Goal: Navigation & Orientation: Find specific page/section

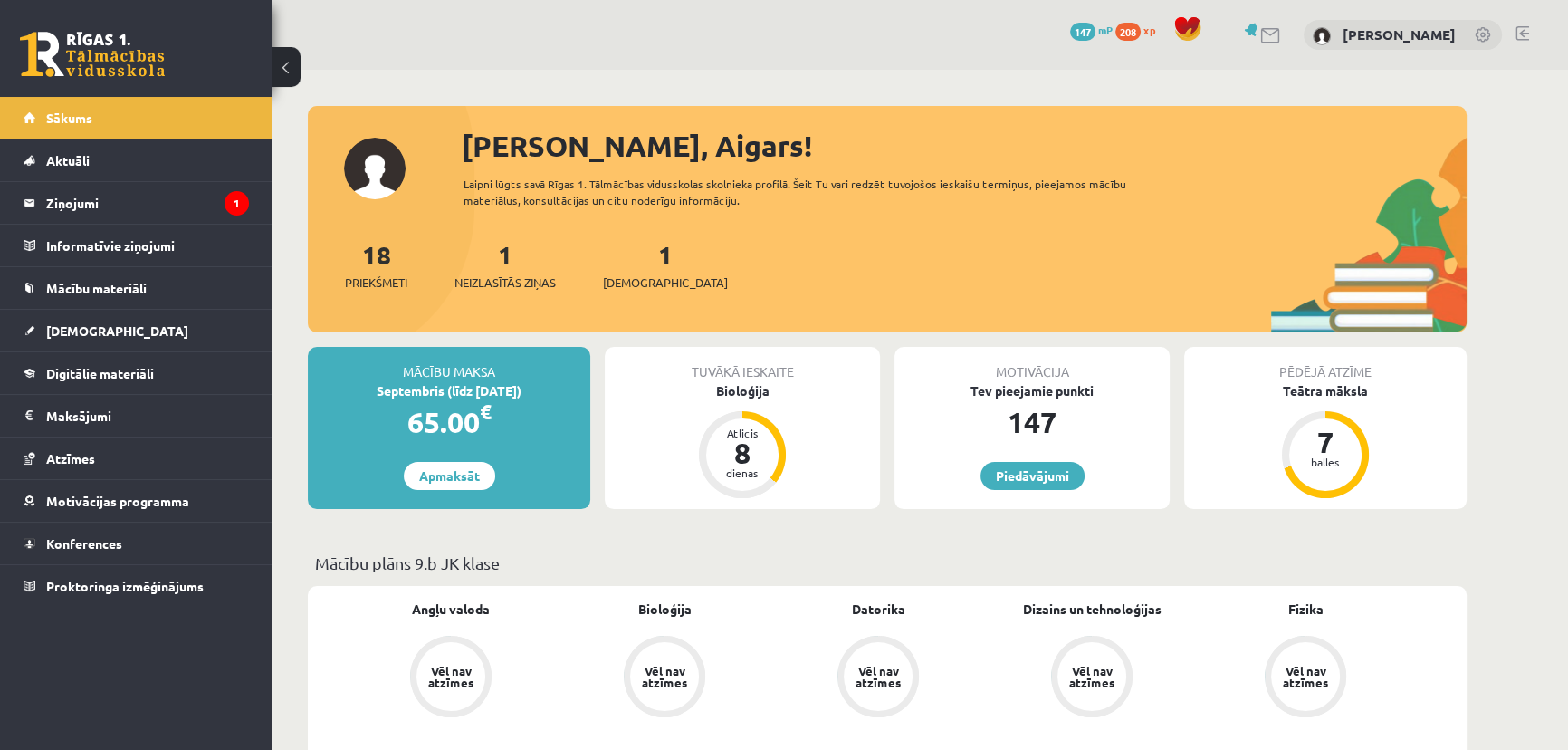
click at [510, 271] on div "1 Neizlasītās ziņas" at bounding box center [505, 263] width 101 height 56
click at [525, 278] on span "Neizlasītās ziņas" at bounding box center [505, 282] width 101 height 18
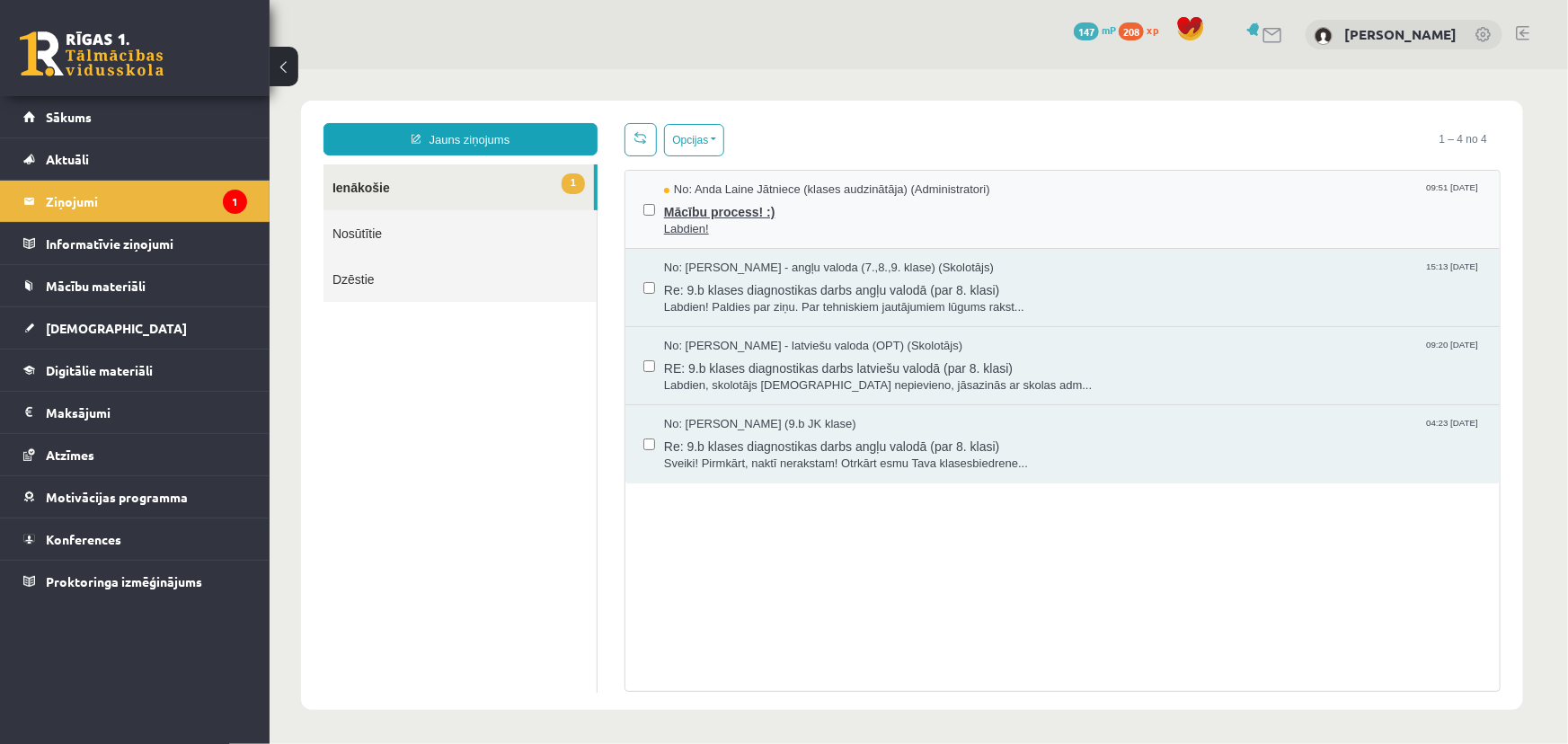
click at [745, 232] on span "Labdien!" at bounding box center [1071, 228] width 817 height 17
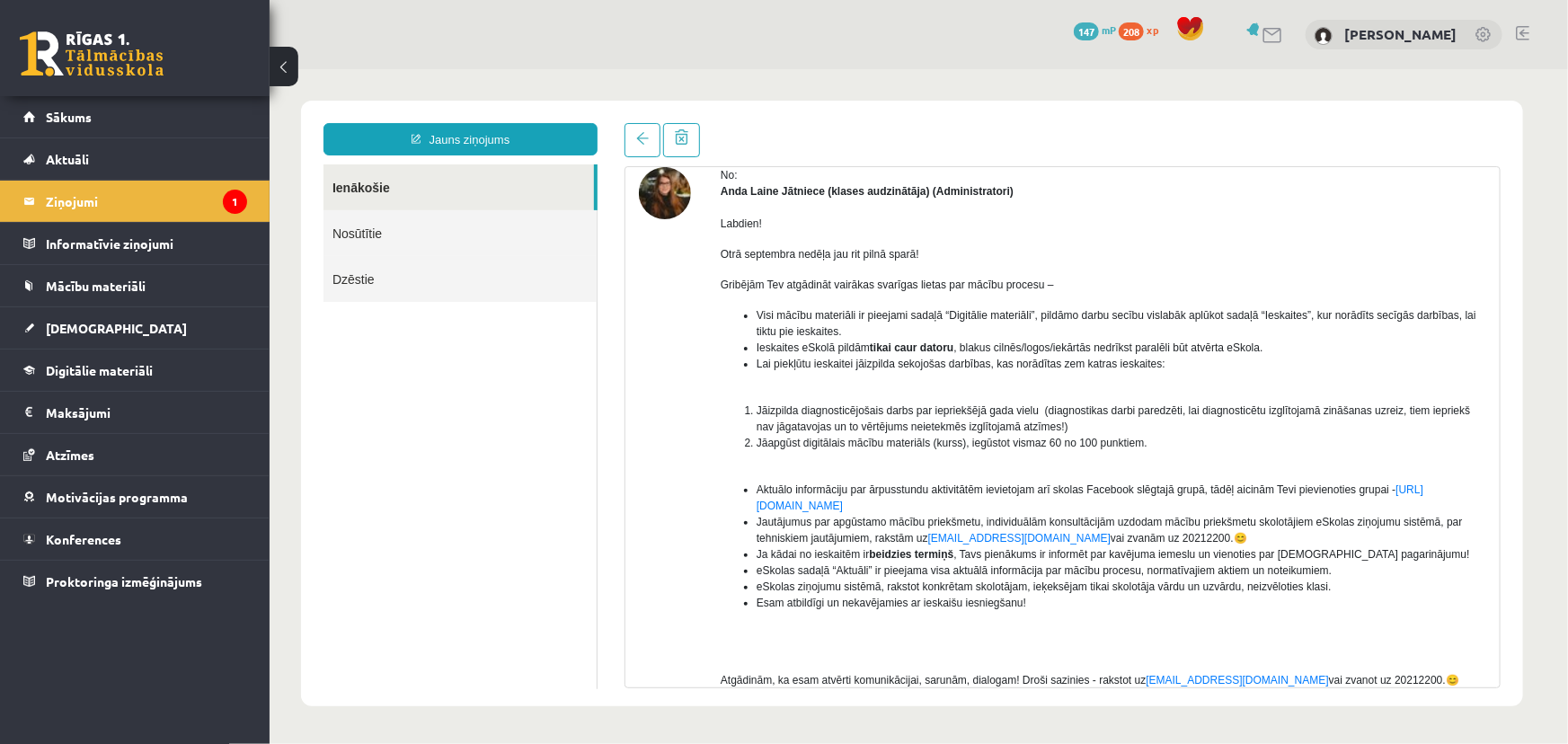
scroll to position [163, 0]
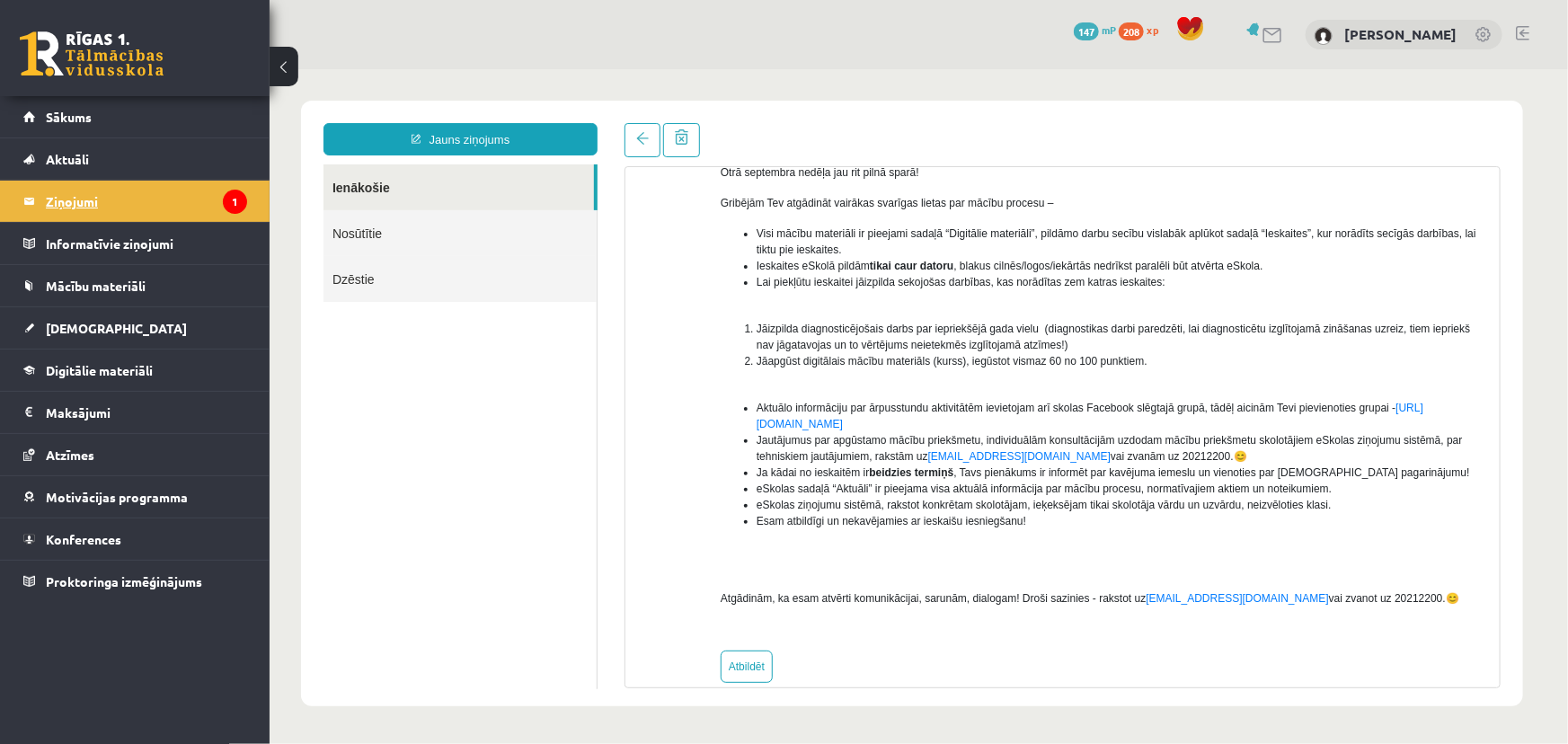
click at [136, 213] on legend "Ziņojumi 1" at bounding box center [146, 200] width 201 height 41
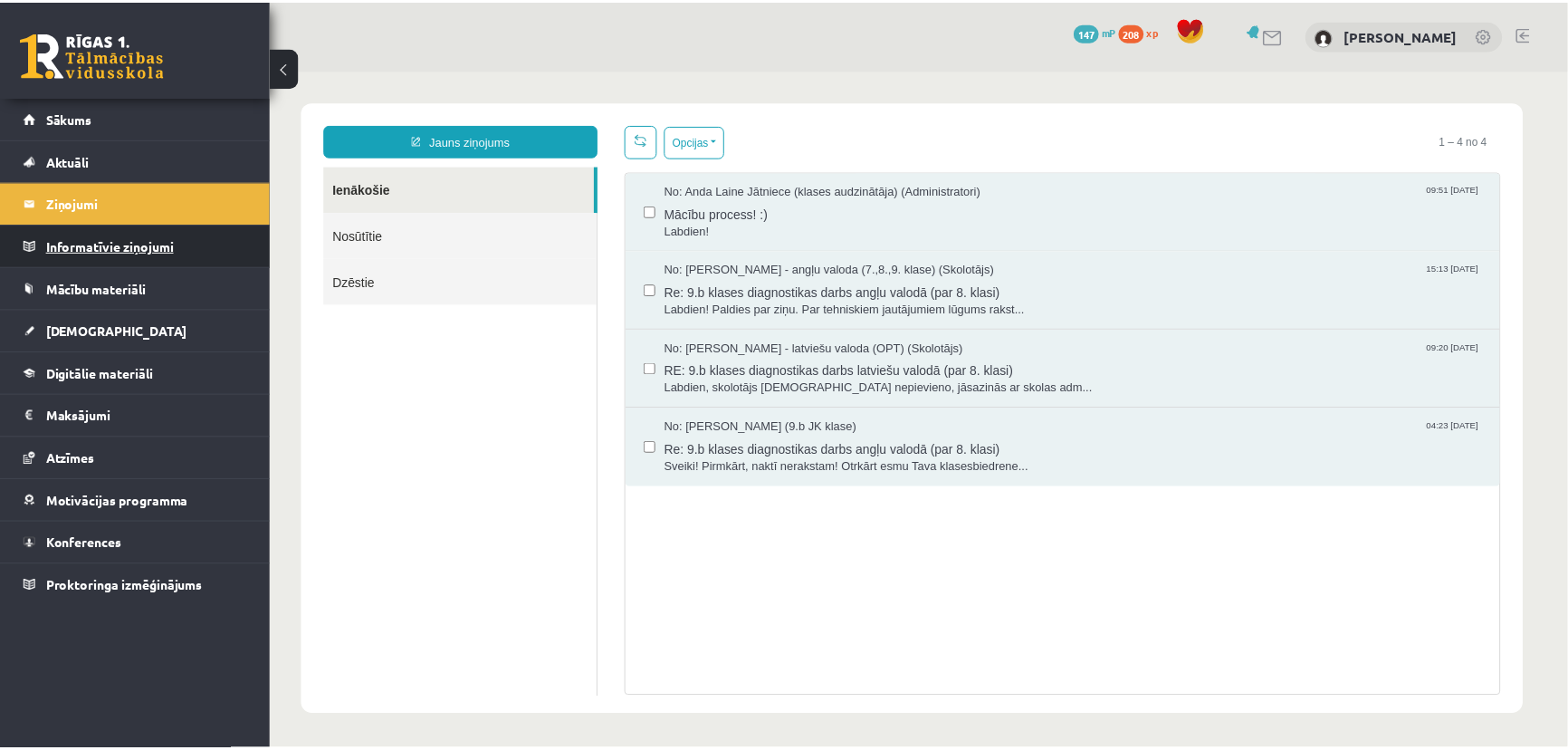
scroll to position [0, 0]
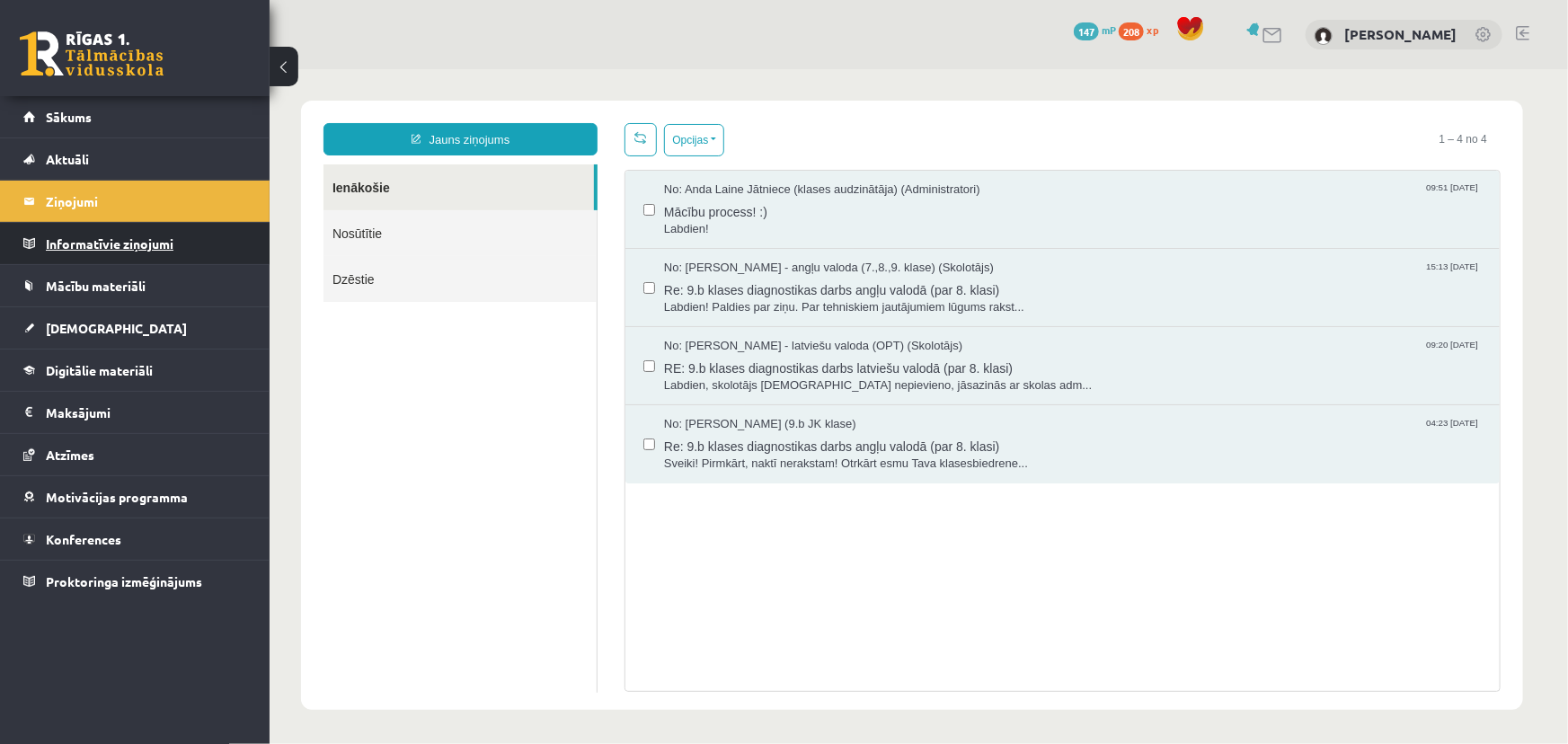
click at [100, 246] on legend "Informatīvie ziņojumi 0" at bounding box center [146, 243] width 201 height 41
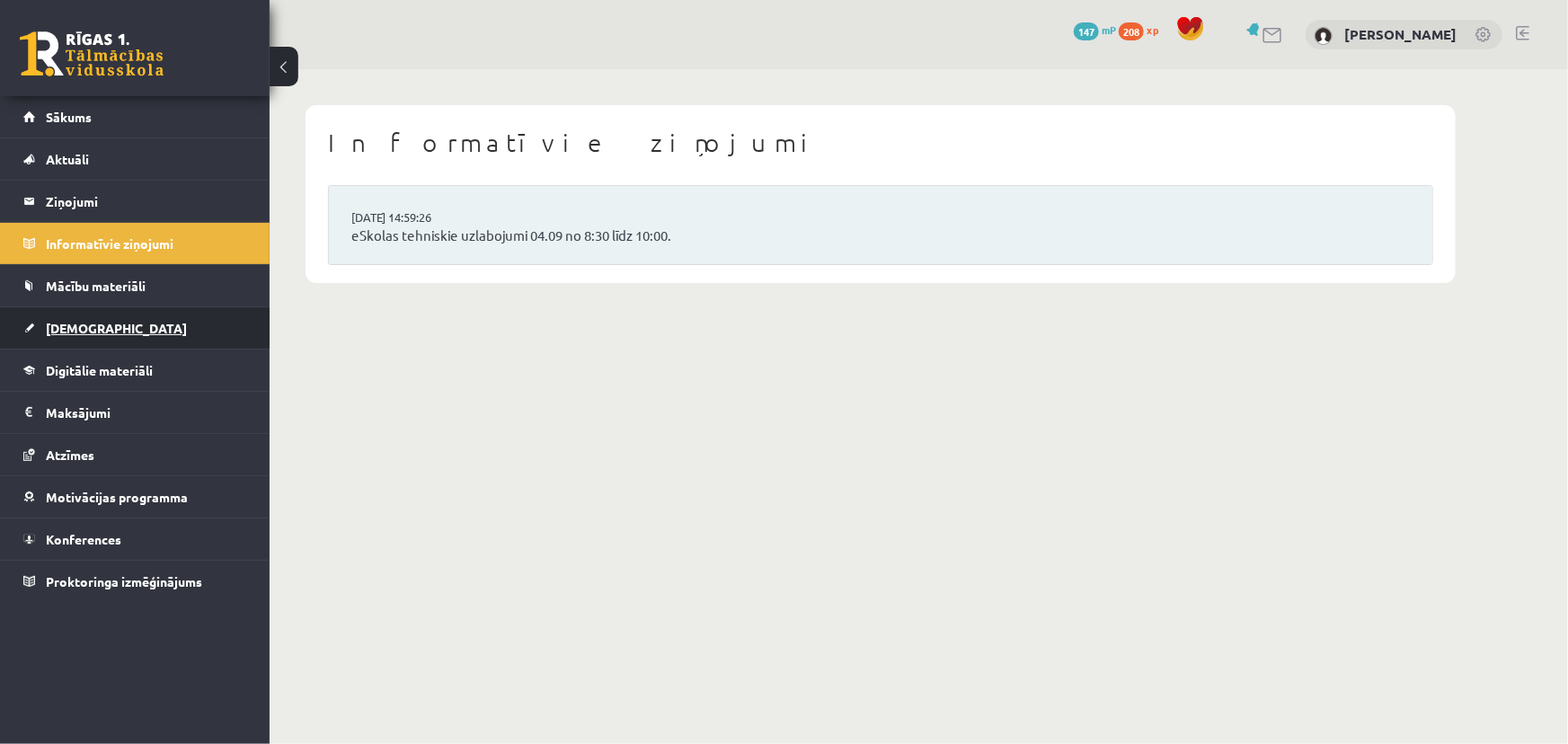
click at [78, 322] on span "[DEMOGRAPHIC_DATA]" at bounding box center [116, 328] width 141 height 16
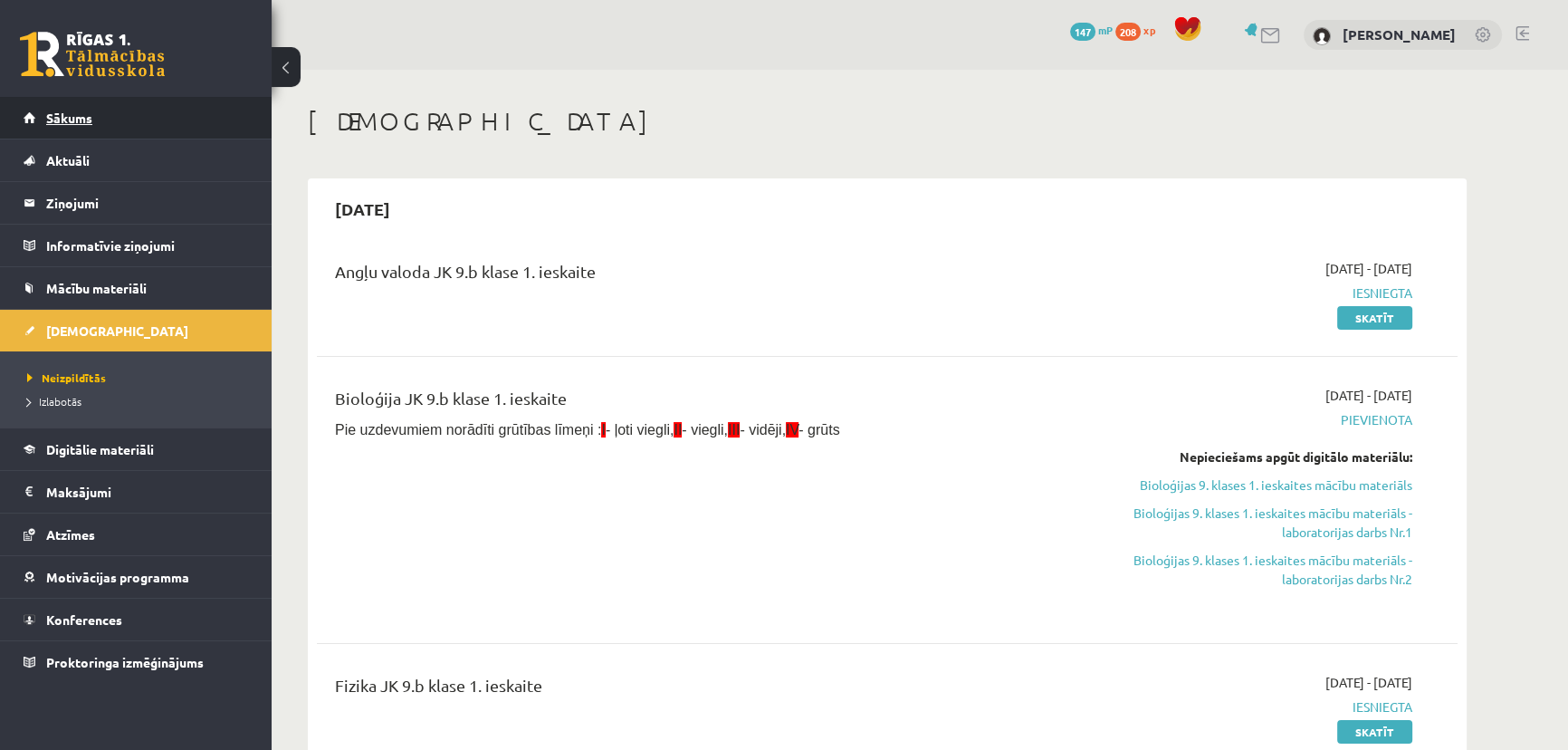
click at [71, 120] on span "Sākums" at bounding box center [69, 118] width 46 height 17
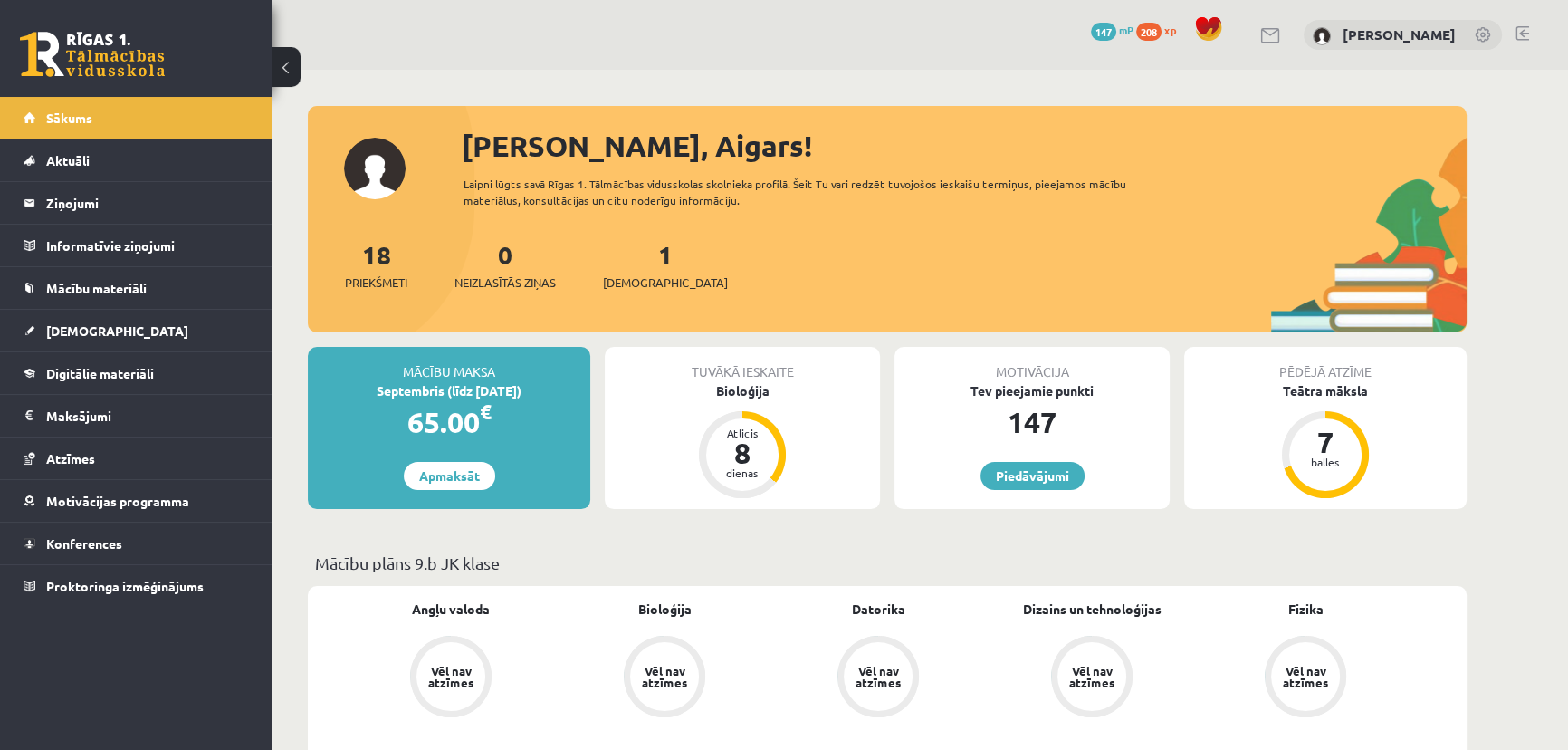
click at [1116, 27] on span "147" at bounding box center [1103, 32] width 25 height 18
